Goal: Navigation & Orientation: Find specific page/section

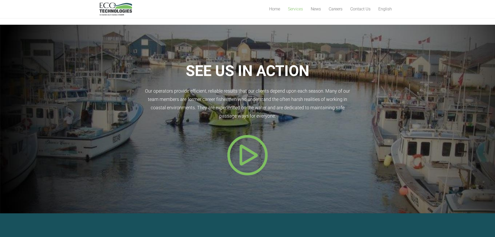
scroll to position [234, 0]
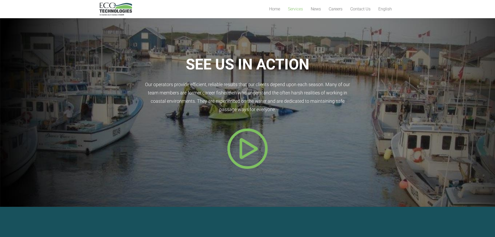
click at [248, 141] on icon "Popup" at bounding box center [248, 148] width 42 height 42
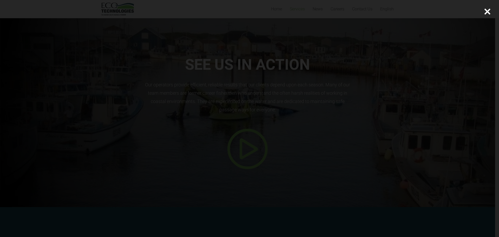
click at [486, 10] on div at bounding box center [486, 11] width 23 height 23
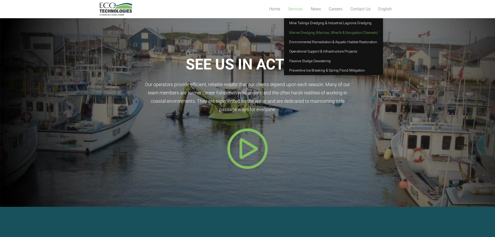
click at [294, 10] on span "Services" at bounding box center [295, 8] width 15 height 5
click at [301, 60] on span "Passive Sludge Dewatering" at bounding box center [310, 61] width 42 height 4
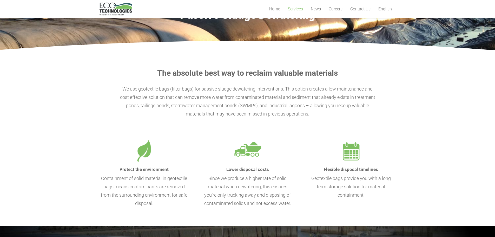
scroll to position [26, 0]
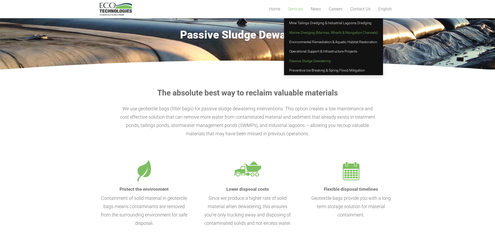
click at [294, 32] on span "Marine Dredging (Marinas, Wharfs & Navigation Channels)" at bounding box center [333, 32] width 89 height 4
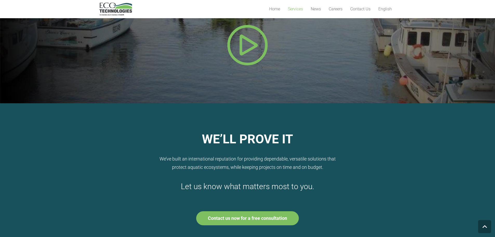
scroll to position [218, 0]
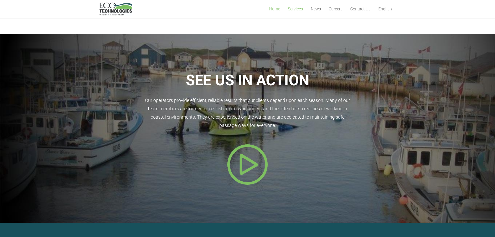
click at [281, 9] on link "Home" at bounding box center [274, 9] width 19 height 18
